Goal: Find specific page/section: Find specific page/section

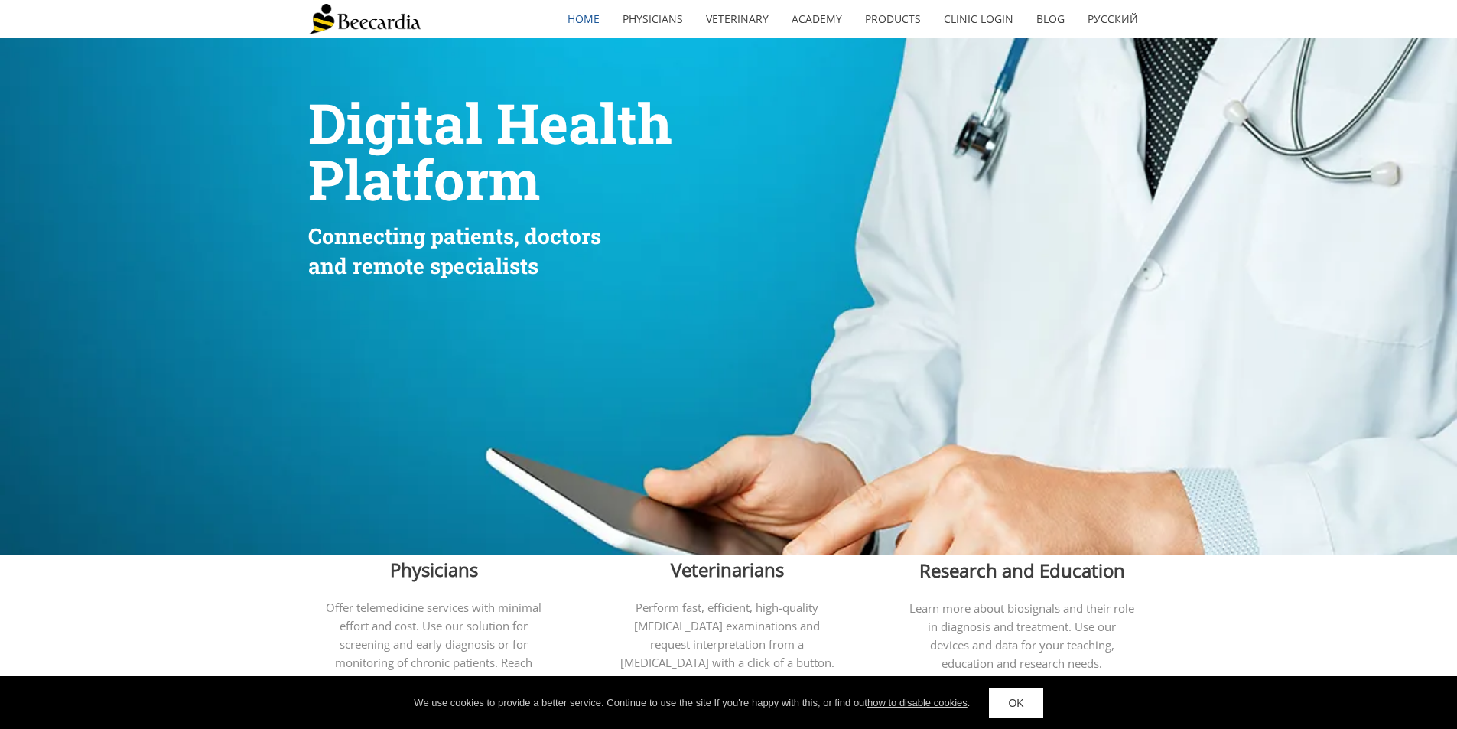
click at [347, 25] on img at bounding box center [364, 19] width 112 height 31
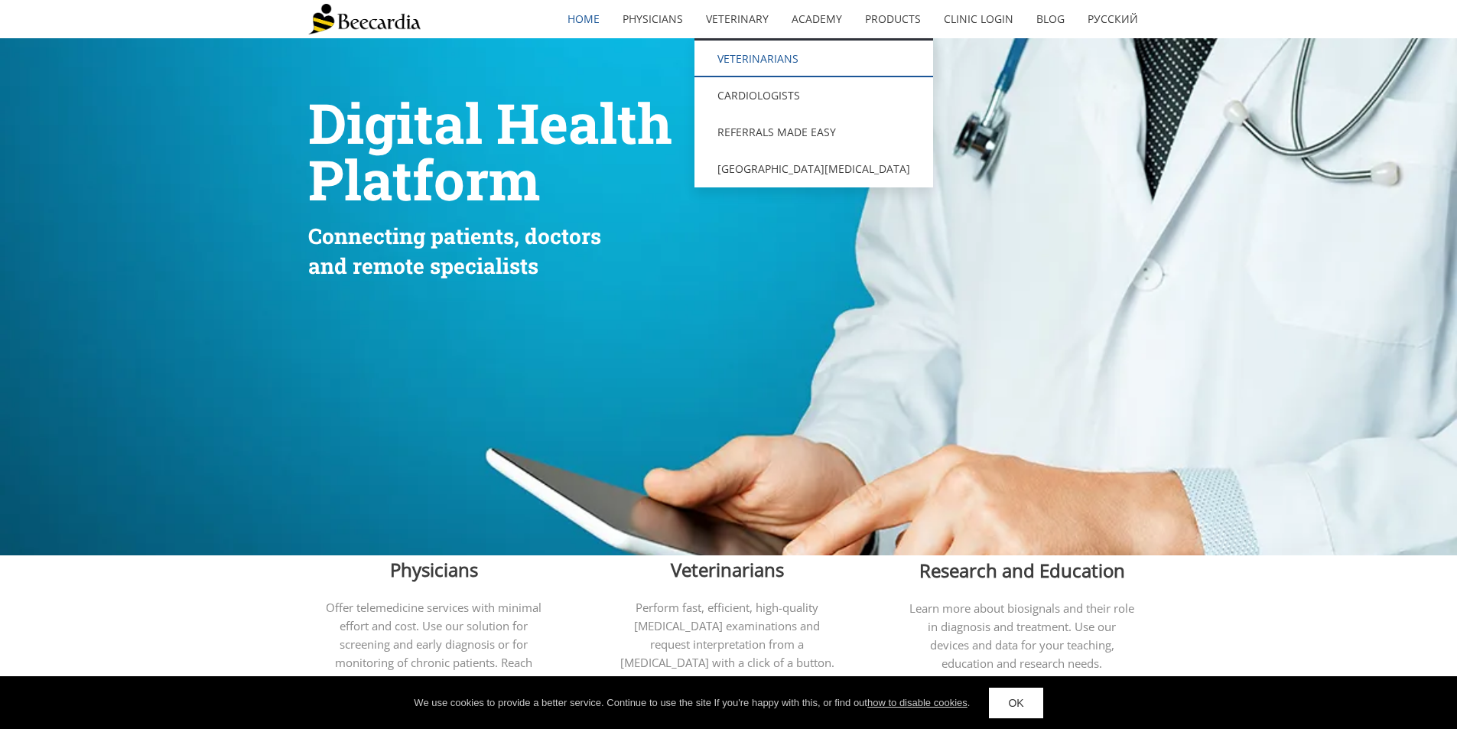
click at [757, 54] on link "Veterinarians" at bounding box center [814, 59] width 239 height 37
